Goal: Task Accomplishment & Management: Use online tool/utility

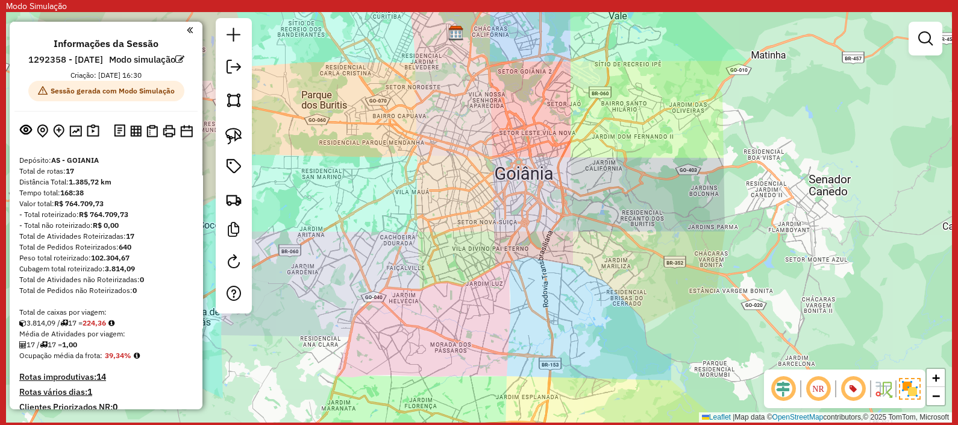
scroll to position [488, 0]
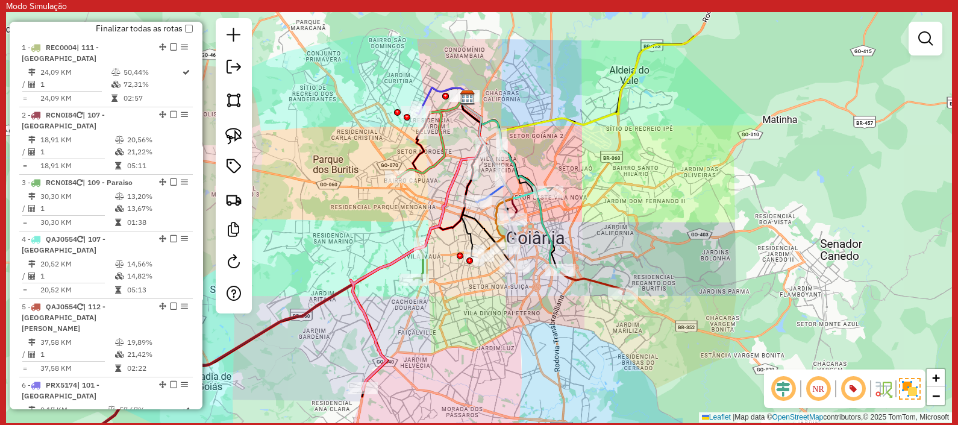
drag, startPoint x: 383, startPoint y: 137, endPoint x: 394, endPoint y: 201, distance: 65.5
click at [394, 201] on div "Janela de atendimento Grade de atendimento Capacidade Transportadoras Veículos …" at bounding box center [479, 217] width 946 height 410
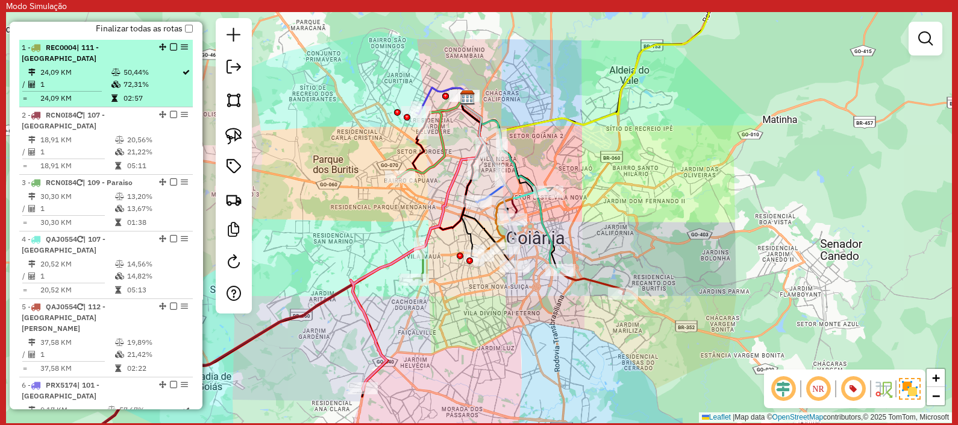
click at [169, 64] on div "1 - REC0004 | 111 - Jardim Goias" at bounding box center [106, 53] width 169 height 22
select select "**********"
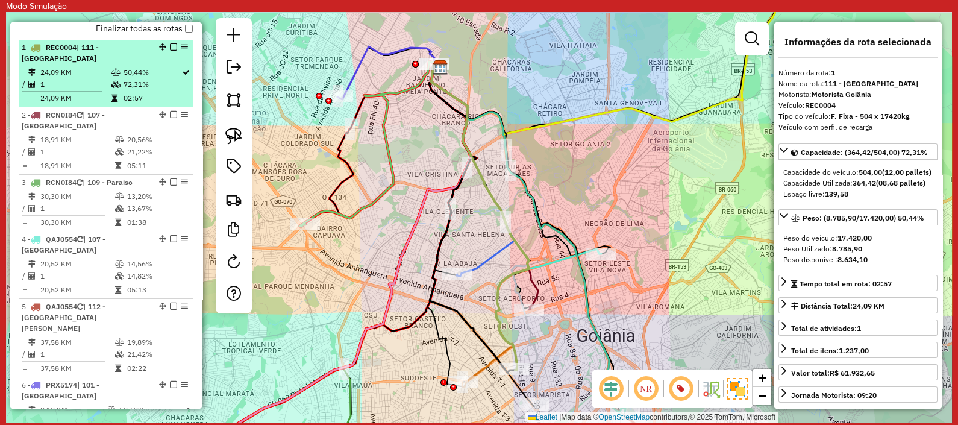
click at [170, 51] on em at bounding box center [173, 46] width 7 height 7
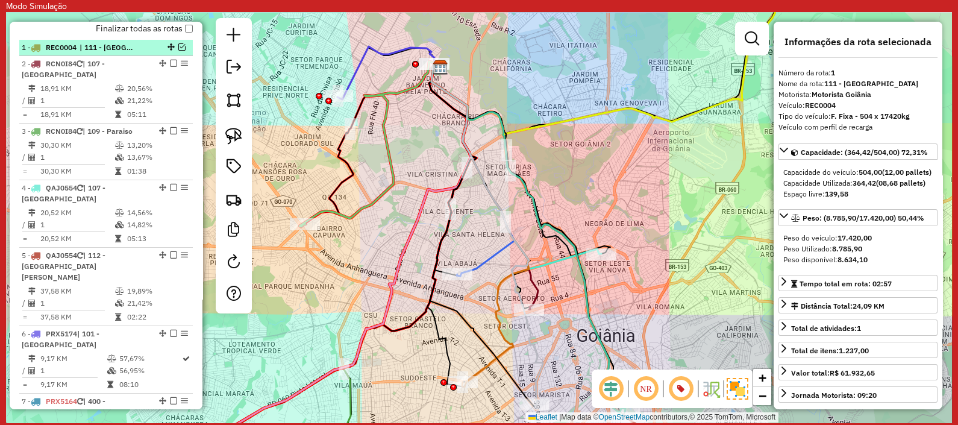
click at [178, 51] on em at bounding box center [181, 46] width 7 height 7
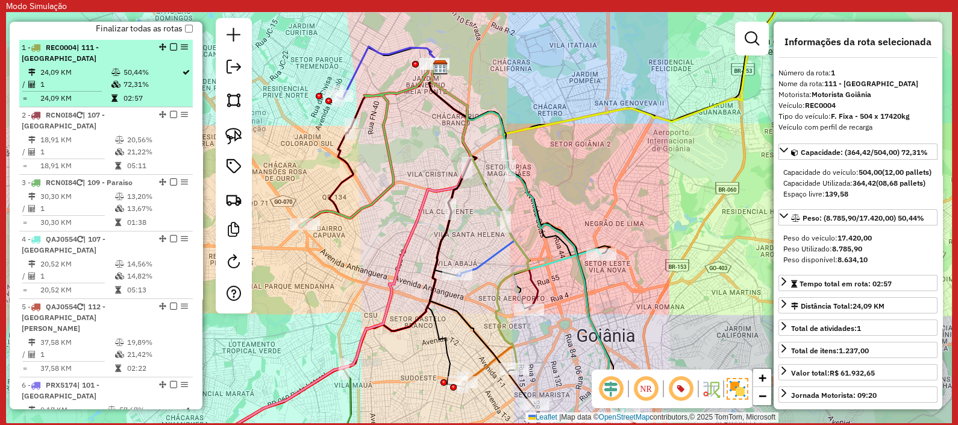
click at [90, 61] on span "| 111 - [GEOGRAPHIC_DATA]" at bounding box center [60, 53] width 77 height 20
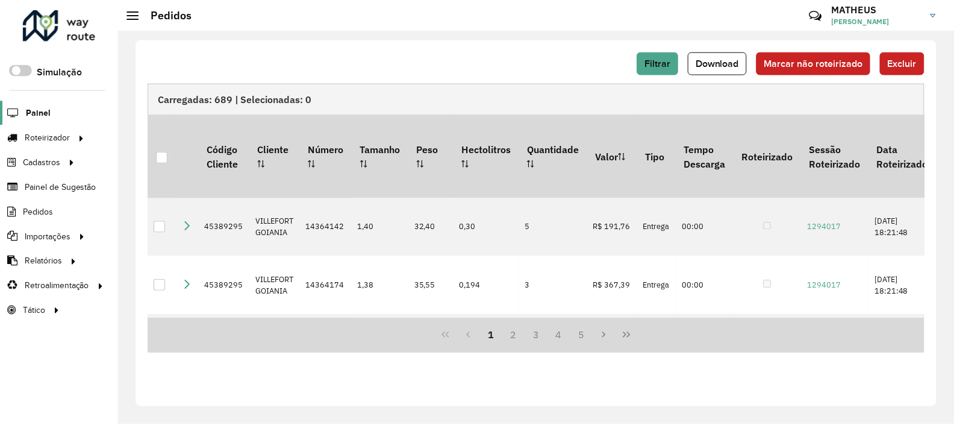
scroll to position [40, 116]
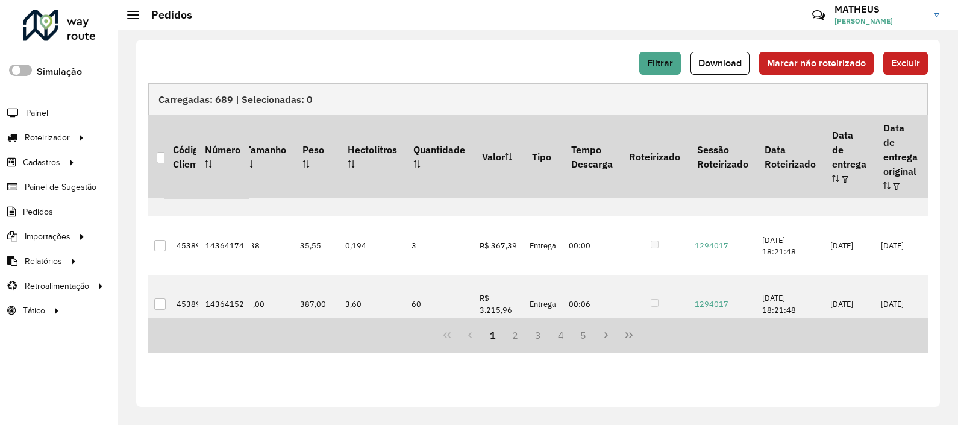
click at [27, 67] on span at bounding box center [20, 69] width 23 height 11
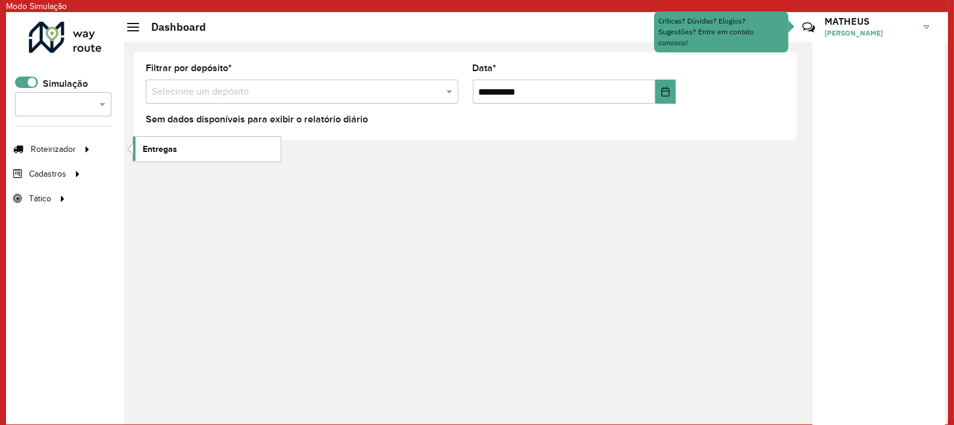
click at [160, 145] on span "Entregas" at bounding box center [160, 149] width 34 height 13
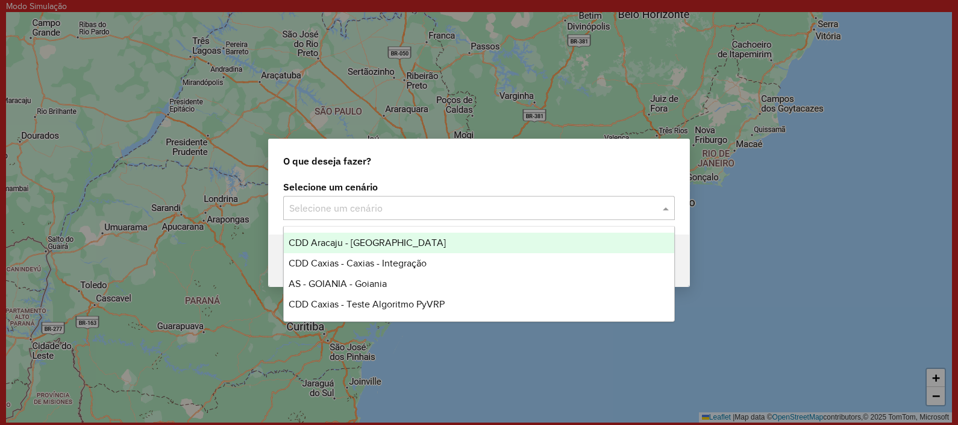
click at [357, 201] on input "text" at bounding box center [466, 208] width 355 height 14
click at [346, 240] on span "CDD Aracaju - Aracaju" at bounding box center [367, 242] width 157 height 10
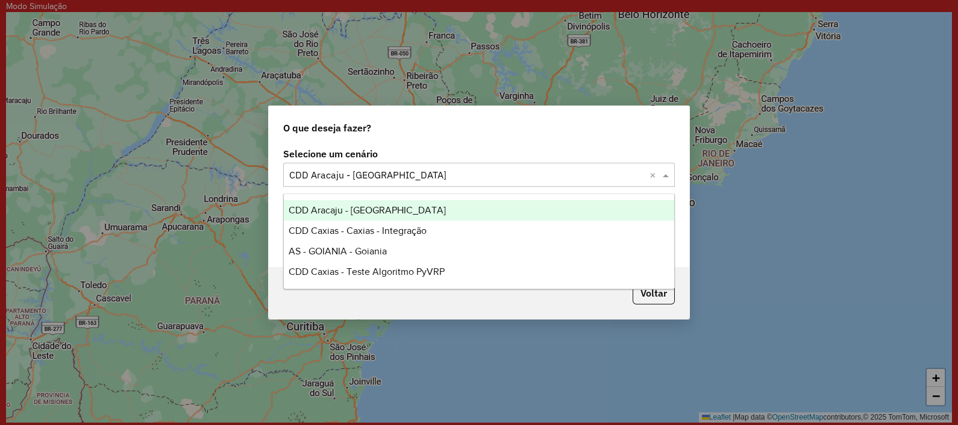
click at [337, 171] on input "text" at bounding box center [466, 175] width 355 height 14
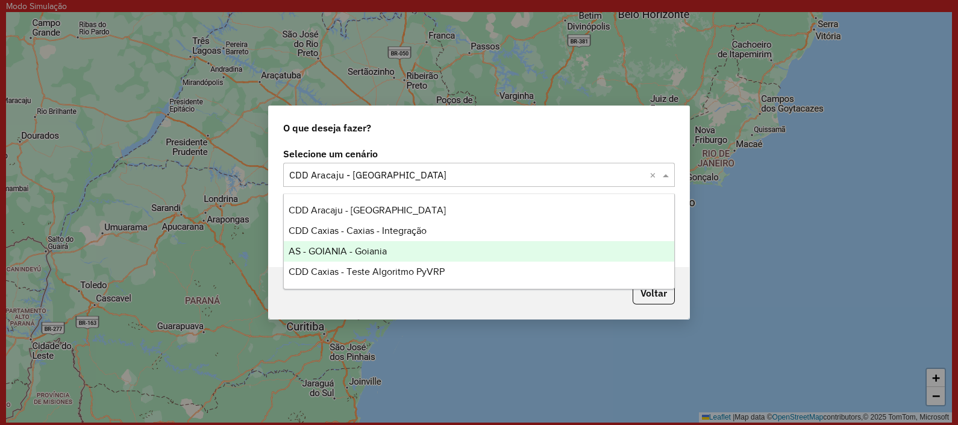
click at [346, 249] on span "AS - GOIANIA - Goiania" at bounding box center [338, 251] width 98 height 10
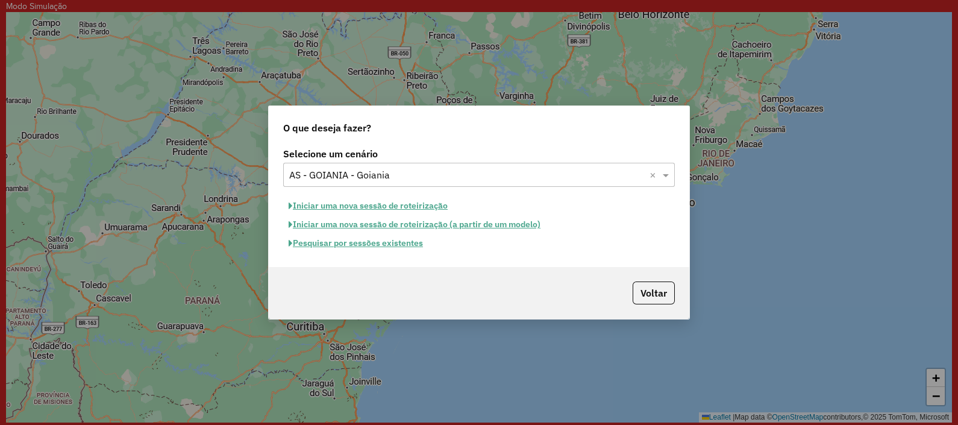
click at [353, 240] on button "Pesquisar por sessões existentes" at bounding box center [355, 243] width 145 height 19
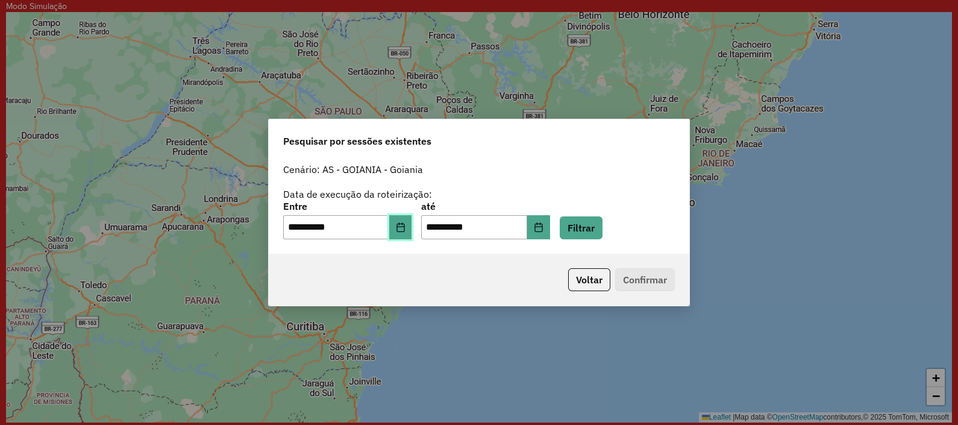
click at [405, 231] on icon "Choose Date" at bounding box center [401, 227] width 10 height 10
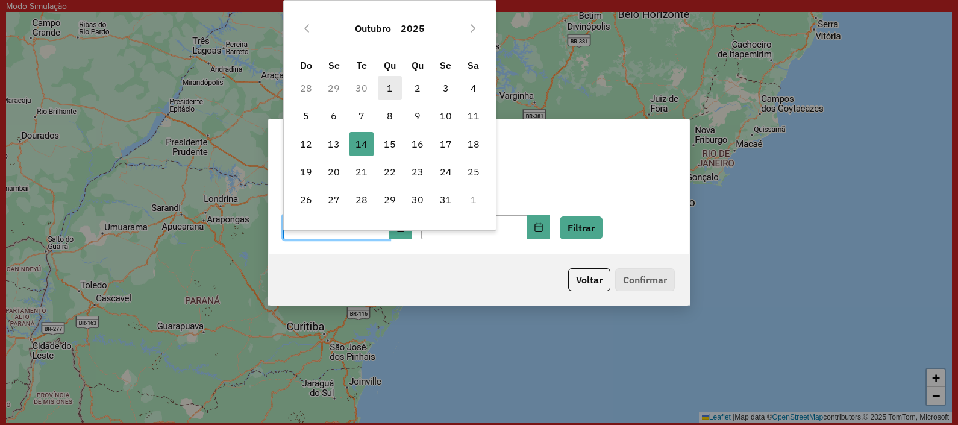
click at [389, 84] on span "1" at bounding box center [390, 88] width 24 height 24
type input "**********"
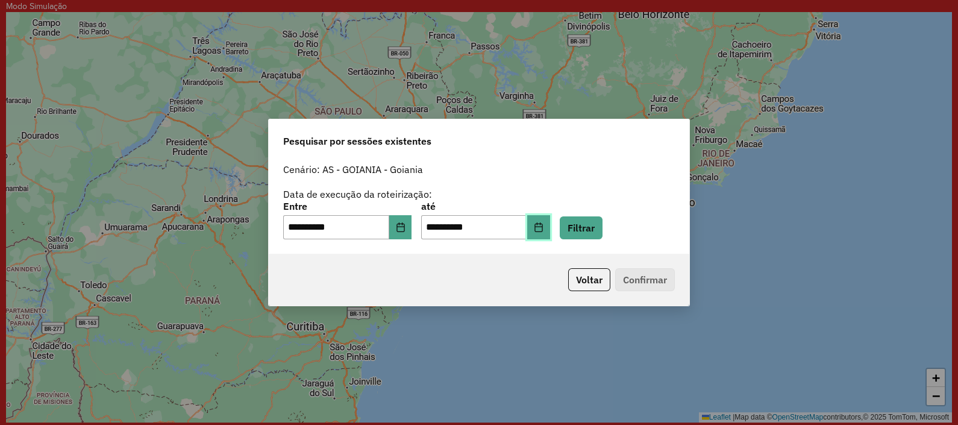
click at [550, 228] on button "Choose Date" at bounding box center [538, 227] width 23 height 24
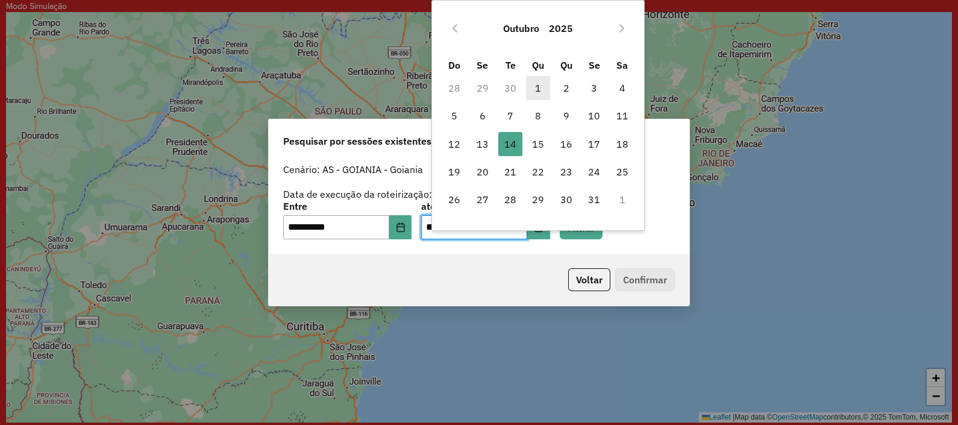
click at [536, 92] on span "1" at bounding box center [538, 88] width 24 height 24
type input "**********"
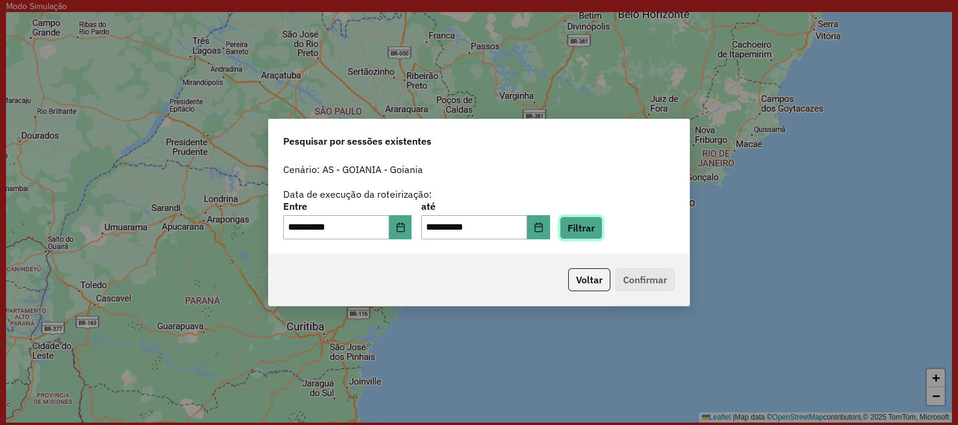
click at [603, 226] on button "Filtrar" at bounding box center [581, 227] width 43 height 23
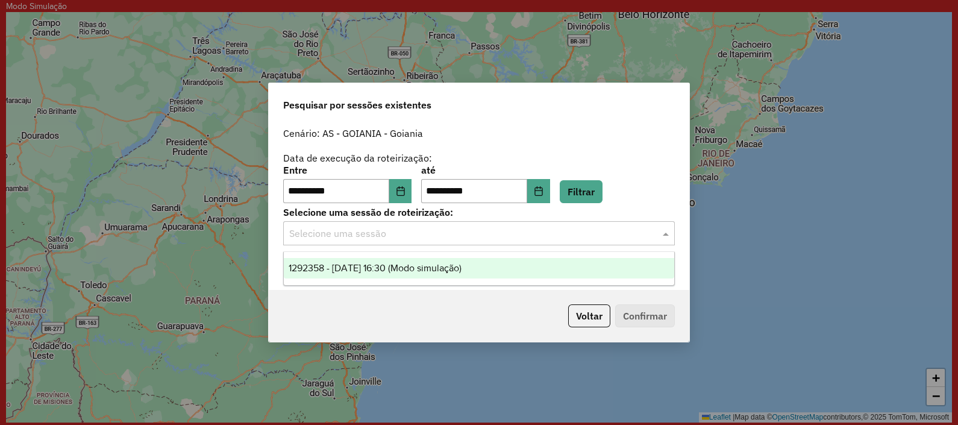
click at [418, 230] on input "text" at bounding box center [466, 234] width 355 height 14
click at [385, 268] on span "1292358 - 01/10/2025 16:30 (Modo simulação)" at bounding box center [375, 268] width 173 height 10
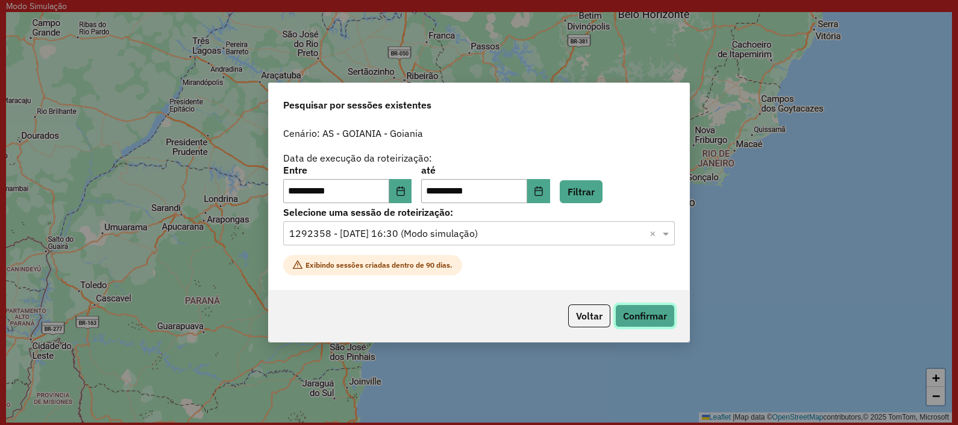
click at [634, 317] on button "Confirmar" at bounding box center [645, 315] width 60 height 23
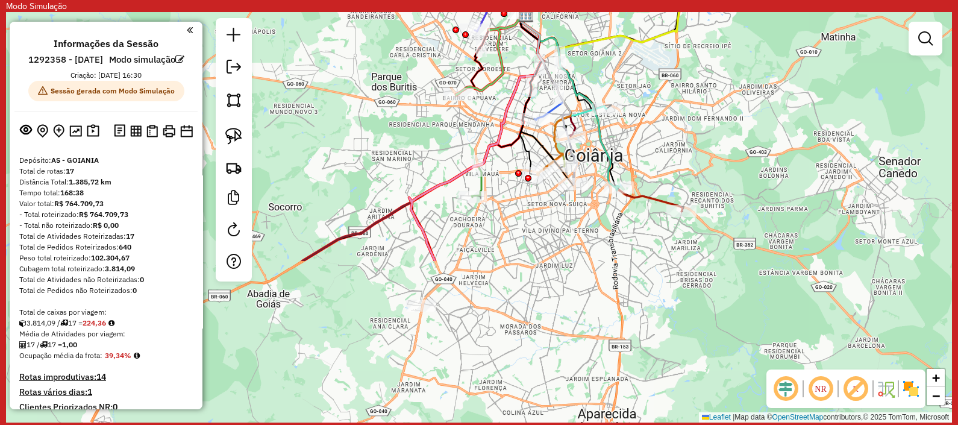
drag, startPoint x: 524, startPoint y: 204, endPoint x: 531, endPoint y: 105, distance: 99.1
click at [531, 105] on div "Janela de atendimento Grade de atendimento Capacidade Transportadoras Veículos …" at bounding box center [479, 217] width 946 height 410
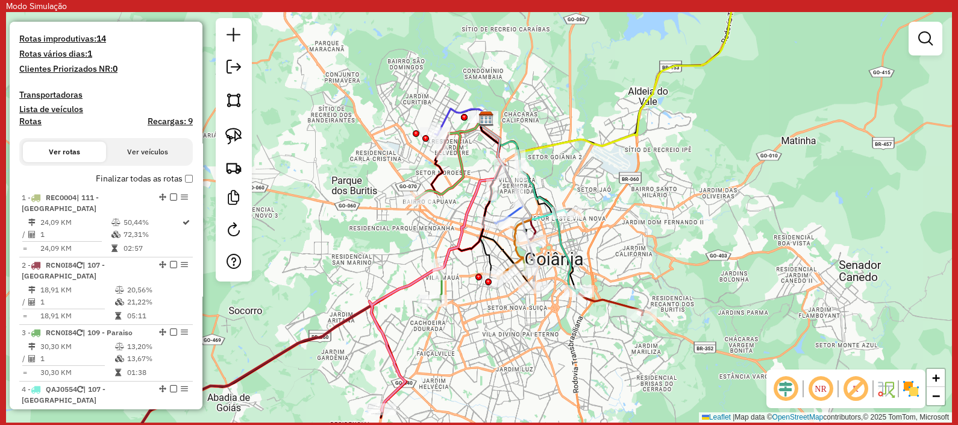
scroll to position [356, 0]
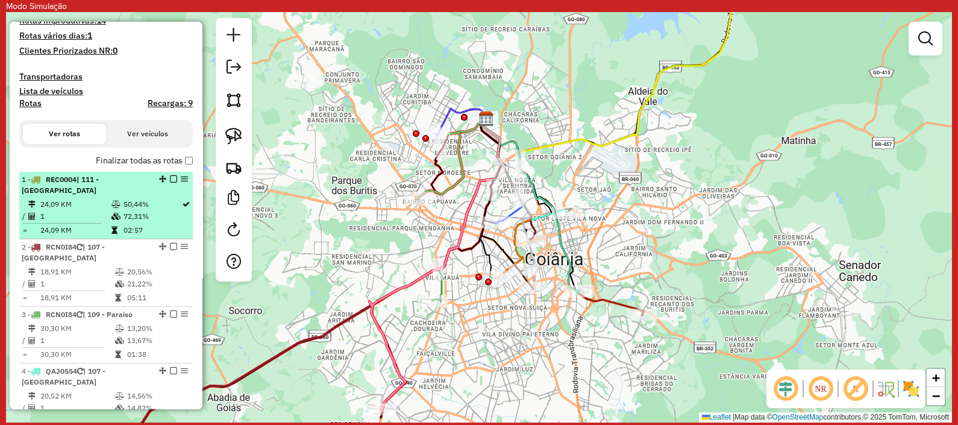
click at [99, 193] on span "| 111 - [GEOGRAPHIC_DATA]" at bounding box center [60, 185] width 77 height 20
select select "**********"
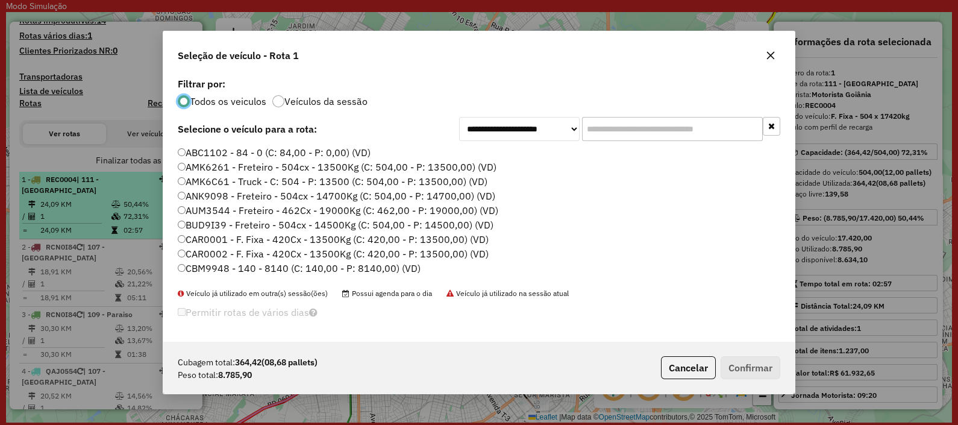
scroll to position [6, 4]
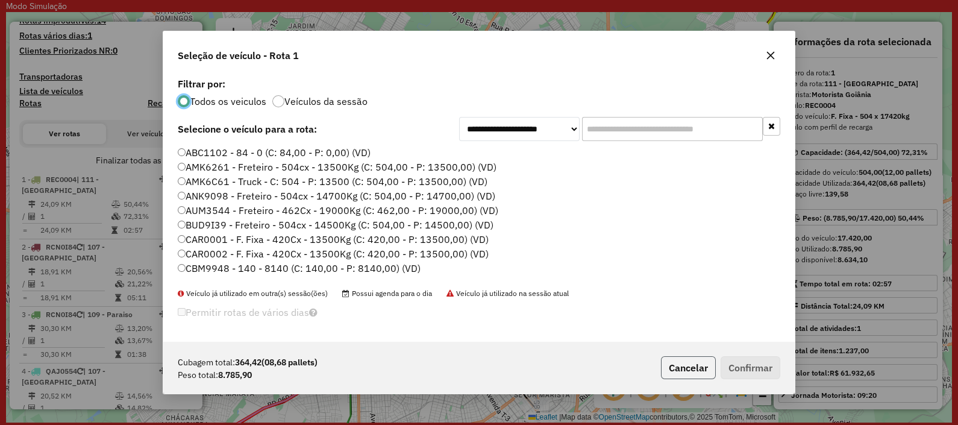
click at [695, 371] on button "Cancelar" at bounding box center [688, 367] width 55 height 23
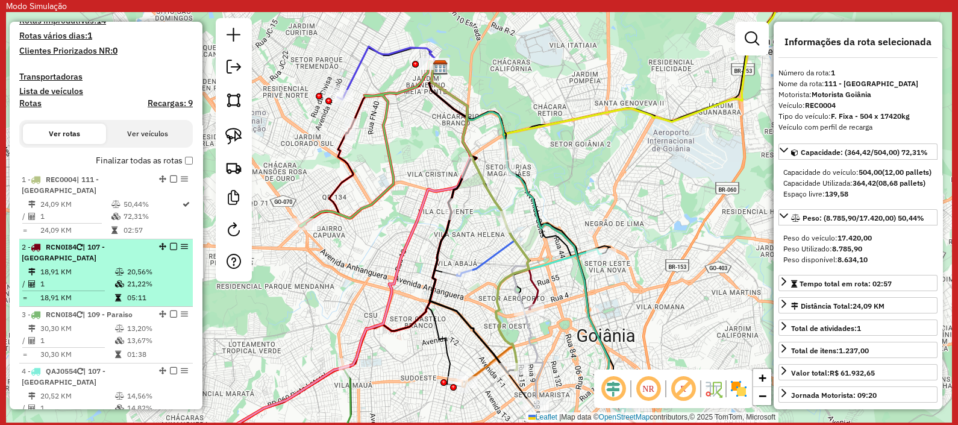
click at [63, 251] on span "RCN0I84" at bounding box center [61, 246] width 31 height 9
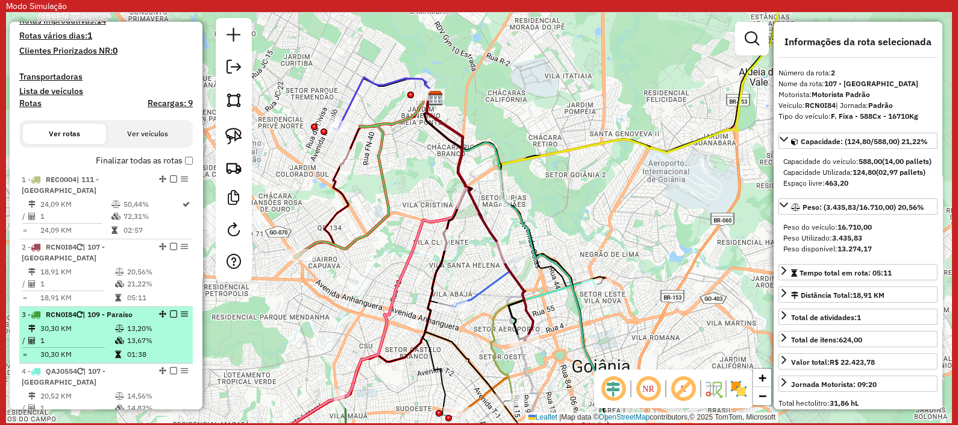
click at [73, 316] on span "RCN0I84" at bounding box center [61, 314] width 31 height 9
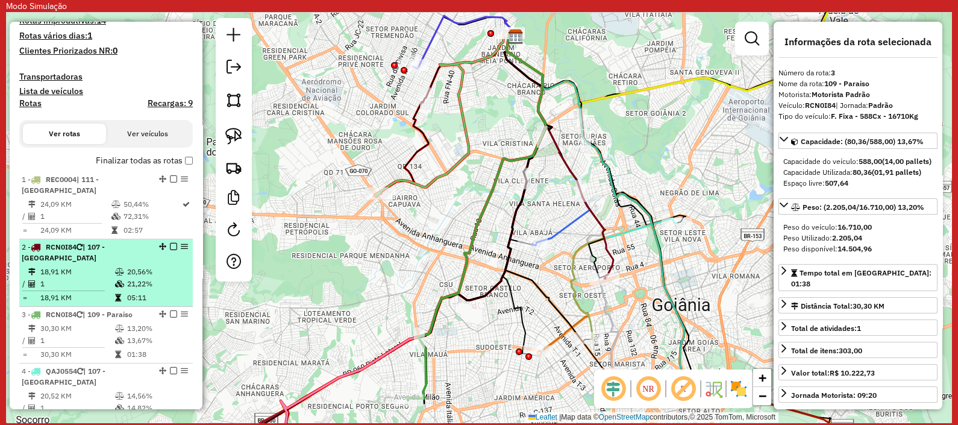
click at [80, 251] on icon at bounding box center [80, 246] width 6 height 7
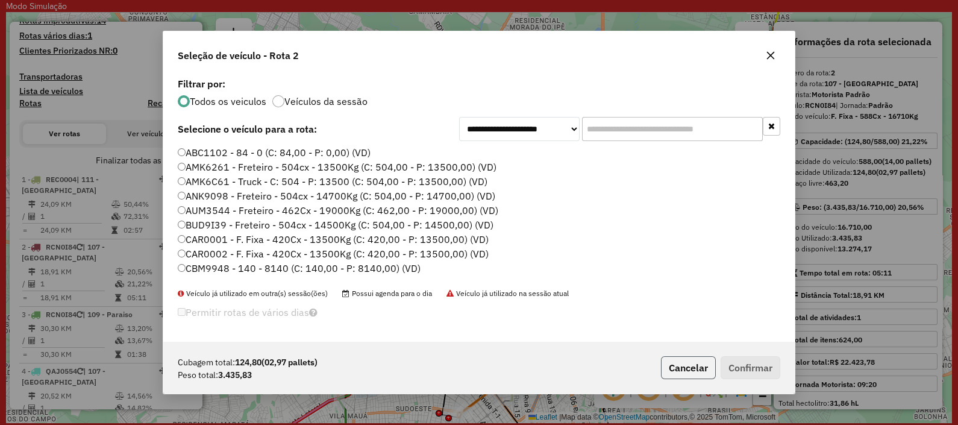
click at [670, 375] on button "Cancelar" at bounding box center [688, 367] width 55 height 23
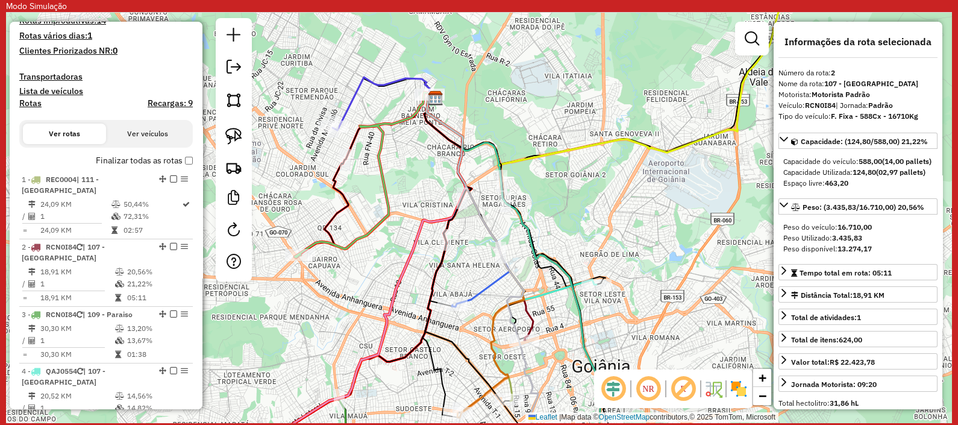
drag, startPoint x: 596, startPoint y: 201, endPoint x: 496, endPoint y: 136, distance: 119.0
click at [496, 136] on div "Janela de atendimento Grade de atendimento Capacidade Transportadoras Veículos …" at bounding box center [479, 217] width 946 height 410
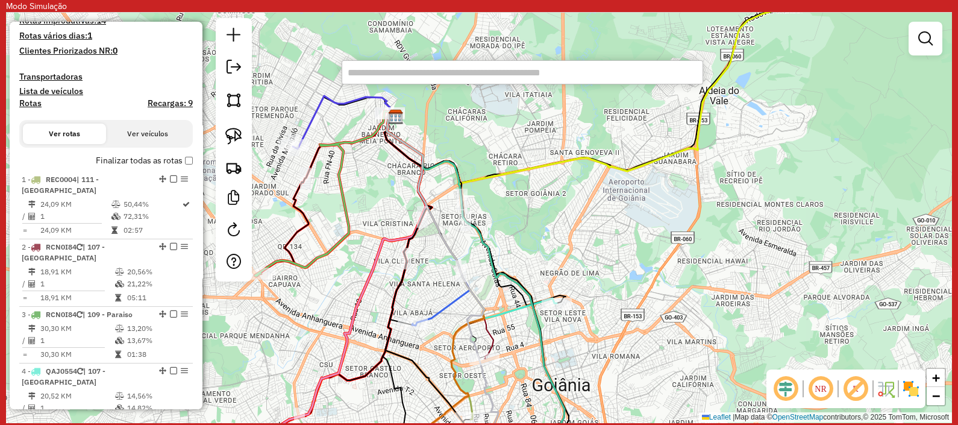
drag, startPoint x: 307, startPoint y: 87, endPoint x: 216, endPoint y: 77, distance: 91.0
click at [216, 77] on hb-router-mapa "Informações da Sessão 1292358 - [DATE] Modo simulação Criação: [DATE] 16:30 Ses…" at bounding box center [479, 217] width 946 height 410
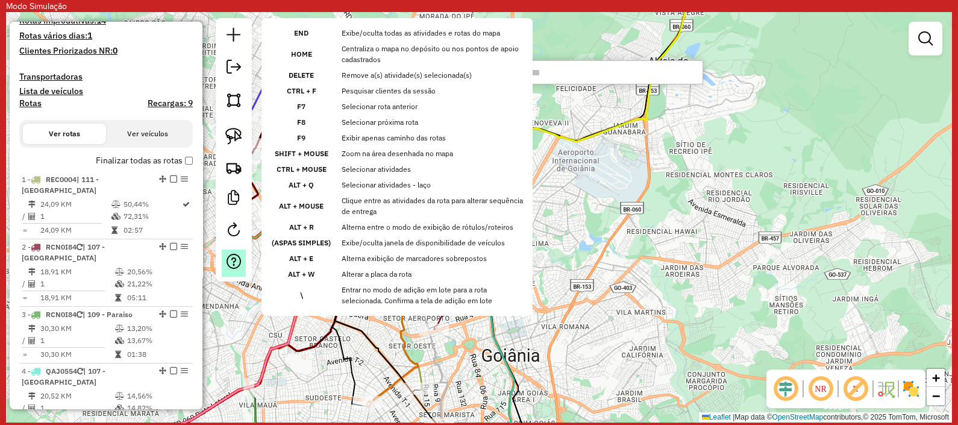
click at [243, 261] on link at bounding box center [234, 262] width 24 height 27
